Goal: Task Accomplishment & Management: Complete application form

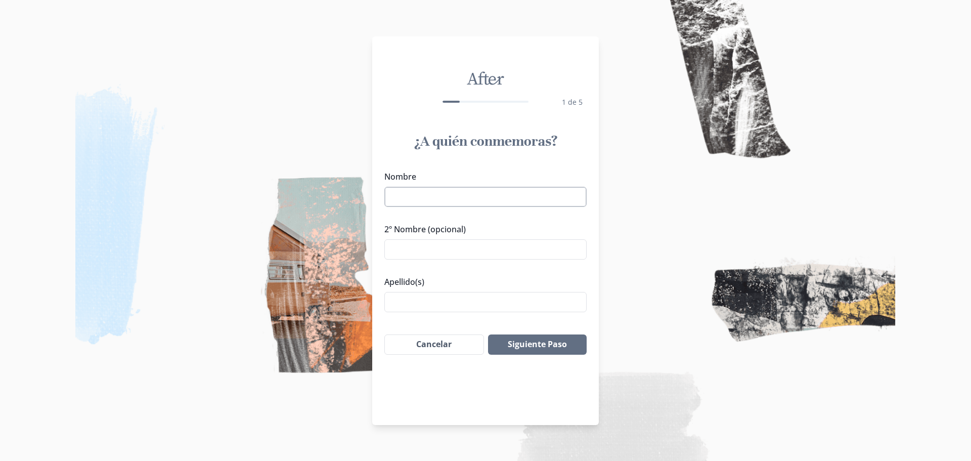
click at [458, 199] on input "Nombre" at bounding box center [485, 197] width 202 height 20
type input "[PERSON_NAME]"
click at [474, 330] on div "¿A quién conmemoras? Nombre [PERSON_NAME] 2º Nombre (opcional) Apellido(s) Sigu…" at bounding box center [485, 243] width 227 height 239
click at [432, 303] on input "Apellido(s)" at bounding box center [485, 302] width 202 height 20
type input "[PERSON_NAME]"
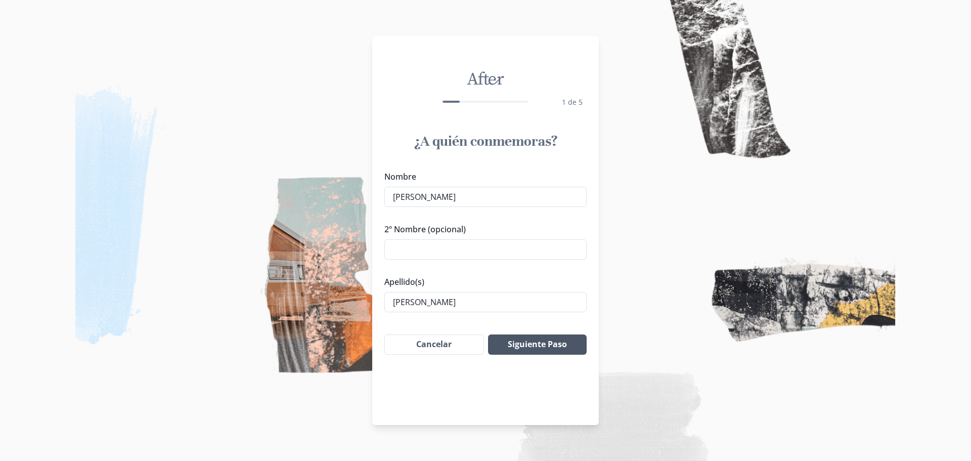
click at [551, 341] on button "Siguiente Paso" at bounding box center [537, 344] width 99 height 20
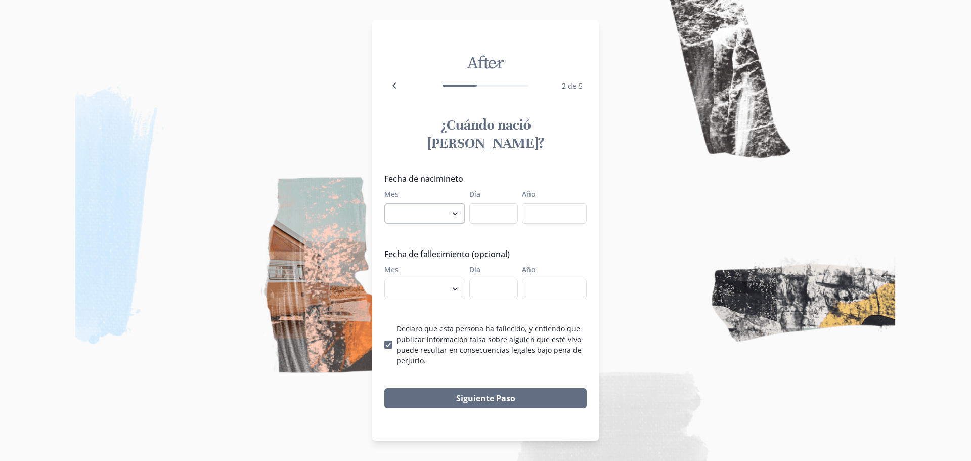
click at [454, 209] on select "enero febrero marzo [PERSON_NAME] [PERSON_NAME] septiembre octubre noviembre di…" at bounding box center [424, 213] width 81 height 20
select select "2"
click at [384, 203] on select "enero febrero marzo [PERSON_NAME] [PERSON_NAME] septiembre octubre noviembre di…" at bounding box center [424, 213] width 81 height 20
click at [484, 205] on input "Día" at bounding box center [493, 213] width 49 height 20
type input "26"
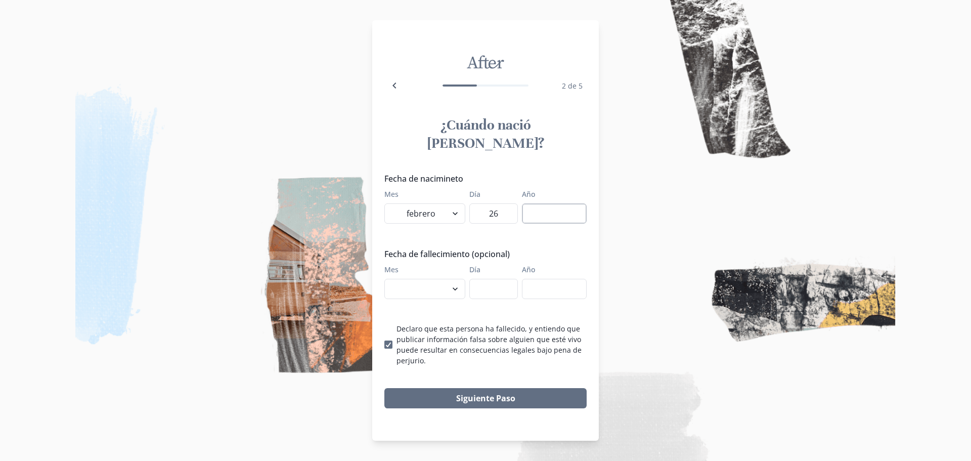
click at [540, 204] on input "Año" at bounding box center [554, 213] width 65 height 20
type input "1950"
click at [456, 282] on select "enero febrero marzo [PERSON_NAME] [PERSON_NAME] septiembre octubre noviembre di…" at bounding box center [424, 289] width 81 height 20
select select "10"
click at [384, 279] on select "enero febrero marzo [PERSON_NAME] [PERSON_NAME] septiembre octubre noviembre di…" at bounding box center [424, 289] width 81 height 20
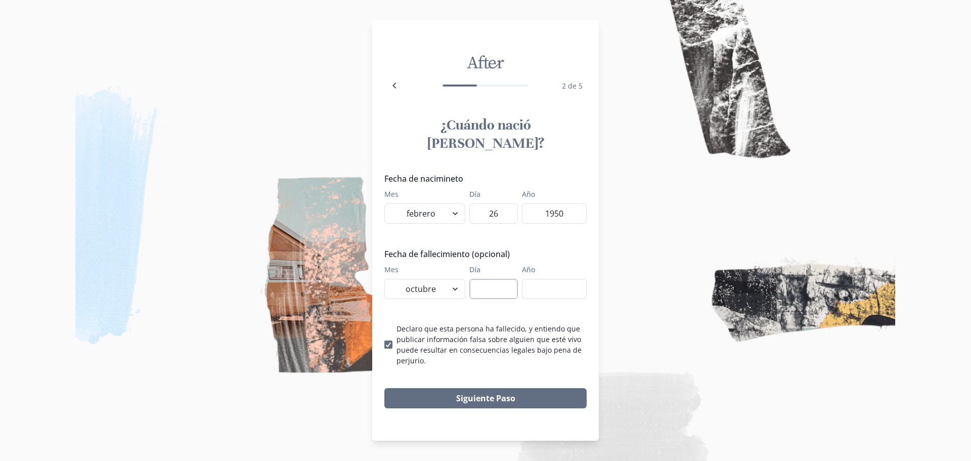
click at [481, 282] on input "Día" at bounding box center [493, 289] width 49 height 20
type input "12"
click at [533, 279] on input "Año" at bounding box center [554, 289] width 65 height 20
type input "2025"
click at [473, 390] on button "Siguiente Paso" at bounding box center [485, 398] width 202 height 20
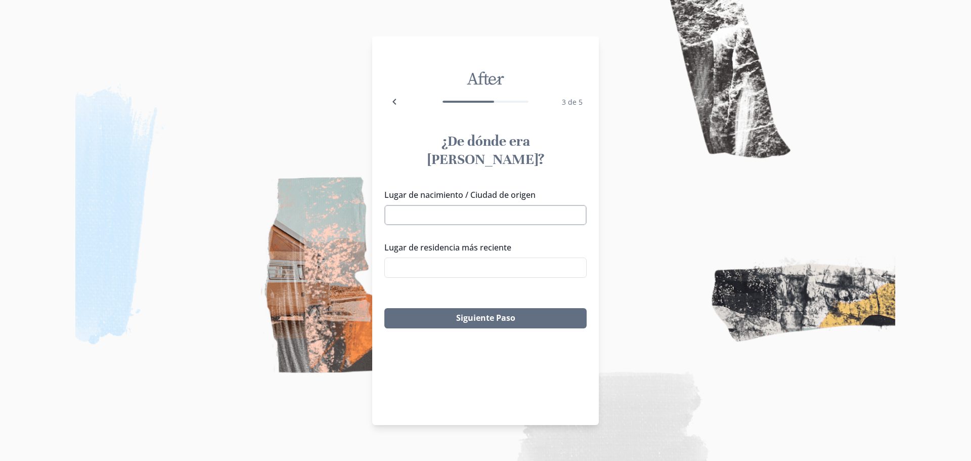
click at [439, 205] on input "Lugar de nacimiento / Ciudad de origen" at bounding box center [485, 215] width 202 height 20
type input "m"
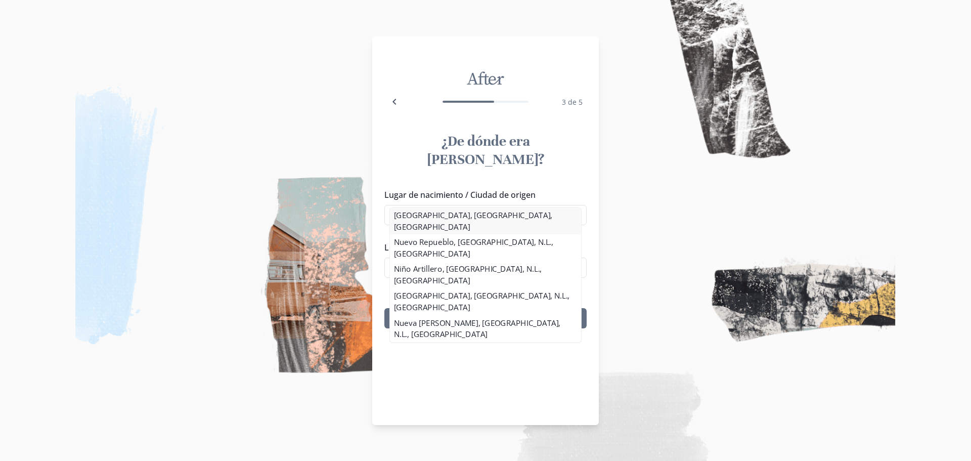
click at [473, 216] on li "[GEOGRAPHIC_DATA], [GEOGRAPHIC_DATA], [GEOGRAPHIC_DATA]" at bounding box center [485, 220] width 191 height 27
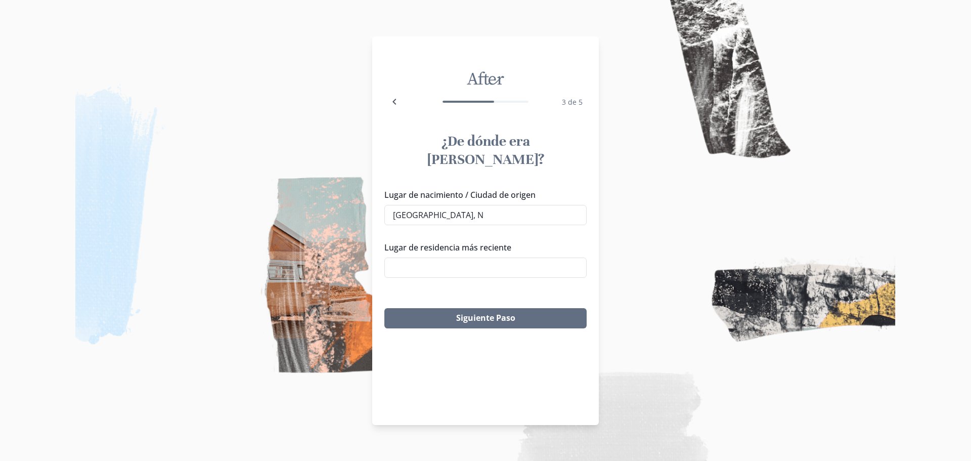
type input "[GEOGRAPHIC_DATA], [GEOGRAPHIC_DATA], [GEOGRAPHIC_DATA]"
click at [461, 258] on input "Lugar de residencia más reciente" at bounding box center [485, 268] width 202 height 20
click at [463, 271] on li "[GEOGRAPHIC_DATA], [GEOGRAPHIC_DATA], [GEOGRAPHIC_DATA]" at bounding box center [485, 273] width 191 height 27
type input "[GEOGRAPHIC_DATA], [GEOGRAPHIC_DATA], [GEOGRAPHIC_DATA]"
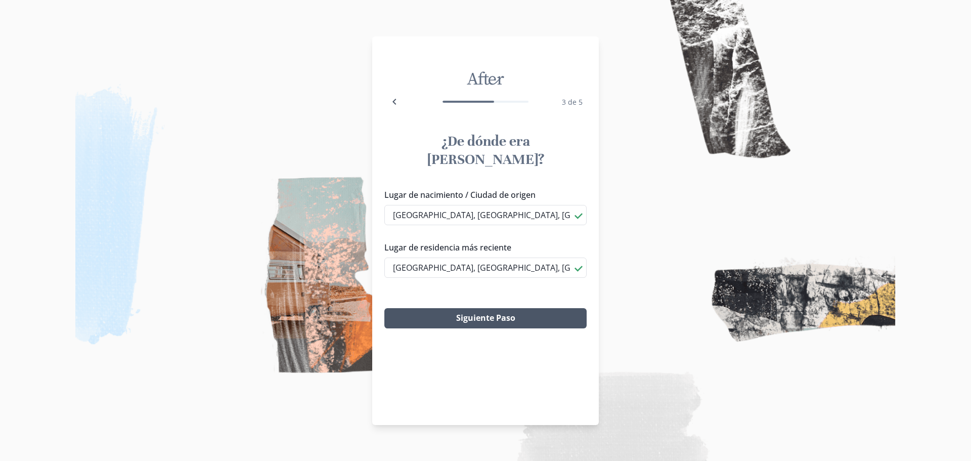
click at [462, 308] on button "Siguiente Paso" at bounding box center [485, 318] width 202 height 20
